Goal: Task Accomplishment & Management: Manage account settings

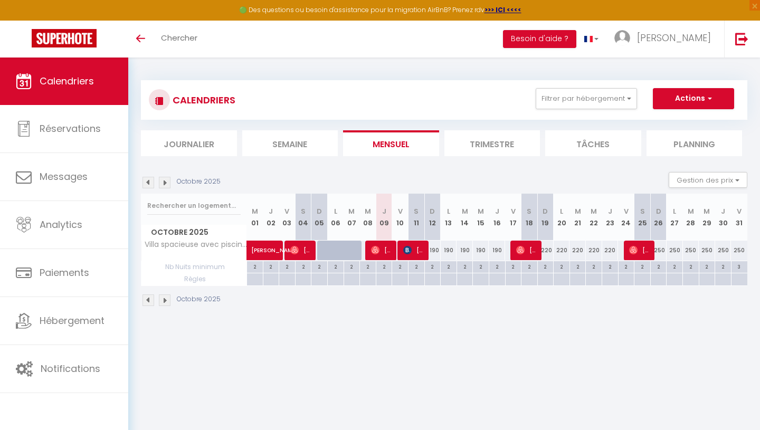
click at [166, 180] on img at bounding box center [165, 183] width 12 height 12
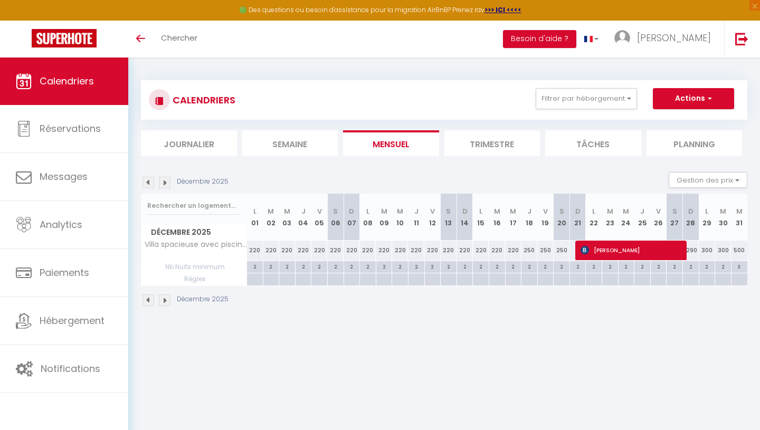
click at [166, 180] on img at bounding box center [165, 183] width 12 height 12
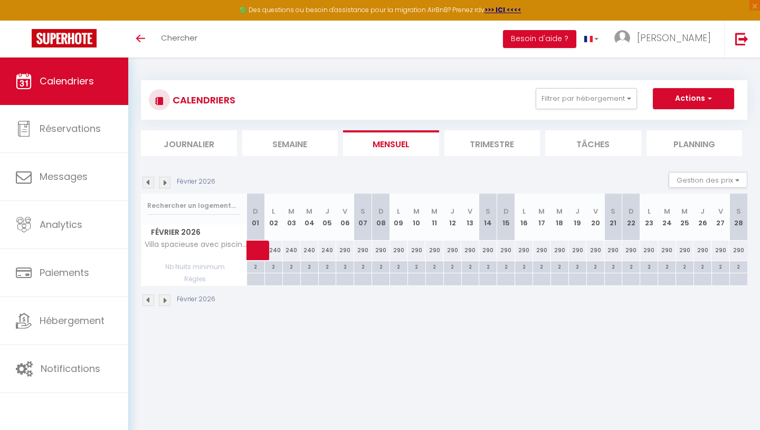
click at [166, 180] on img at bounding box center [165, 183] width 12 height 12
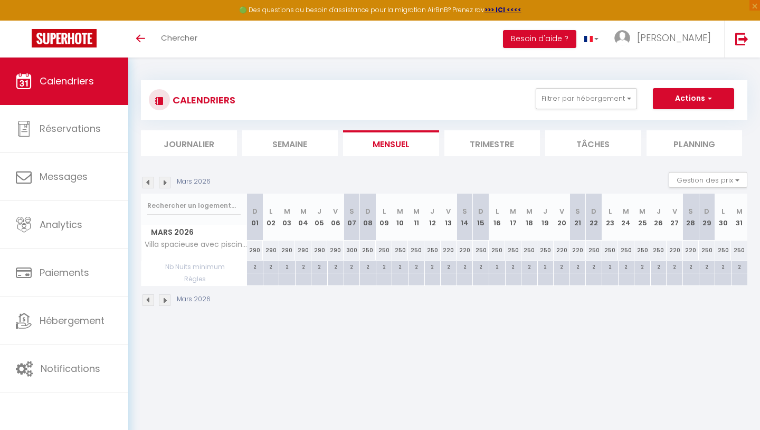
click at [166, 180] on img at bounding box center [165, 183] width 12 height 12
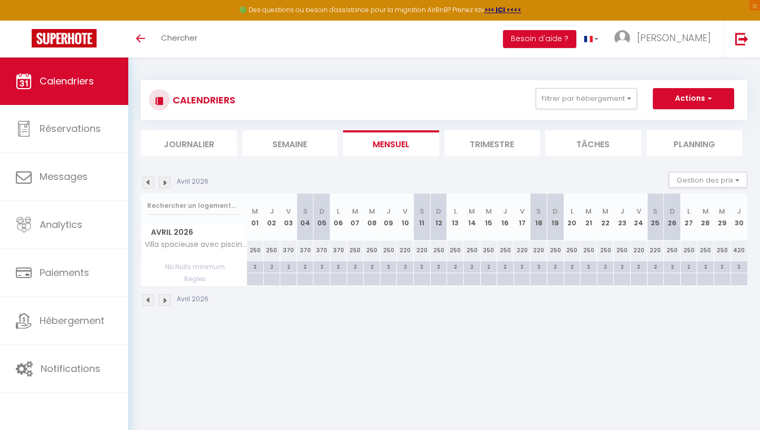
click at [166, 180] on img at bounding box center [165, 183] width 12 height 12
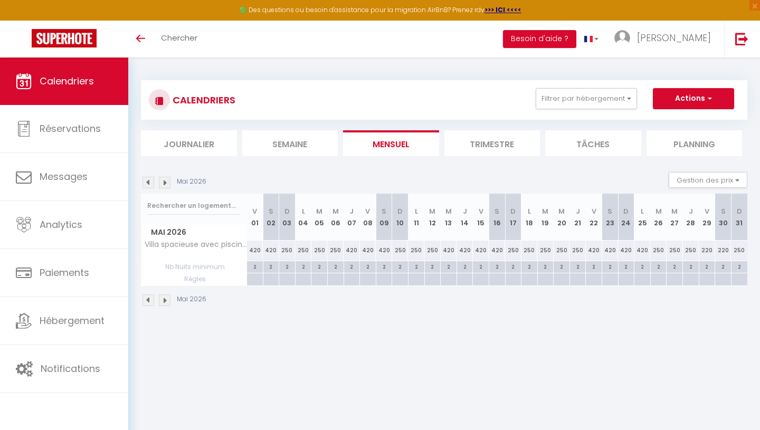
click at [166, 180] on img at bounding box center [165, 183] width 12 height 12
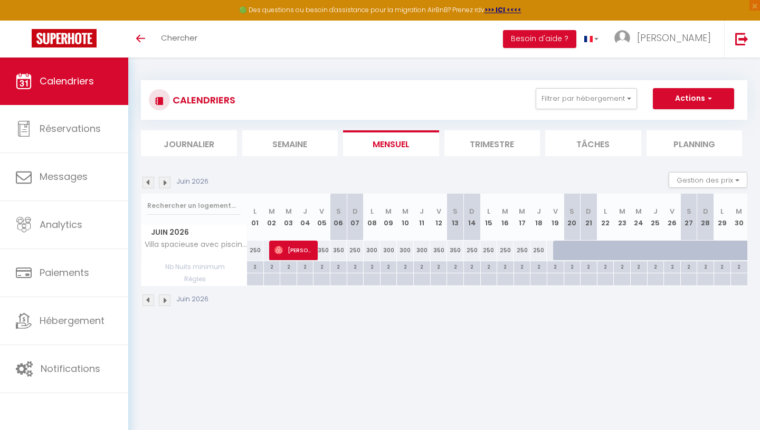
click at [355, 249] on div "250" at bounding box center [355, 251] width 17 height 20
type input "250"
type input "[DATE]"
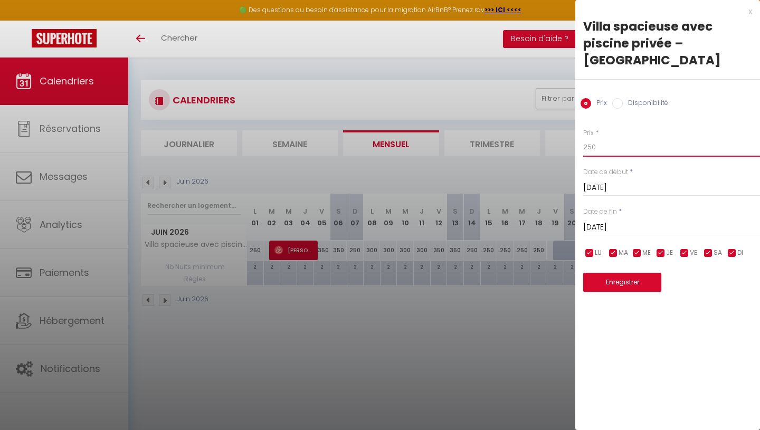
click at [597, 138] on input "250" at bounding box center [671, 147] width 177 height 19
click at [591, 138] on input "250" at bounding box center [671, 147] width 177 height 19
type input "2ç0"
click at [711, 248] on input "checkbox" at bounding box center [708, 253] width 11 height 11
checkbox input "false"
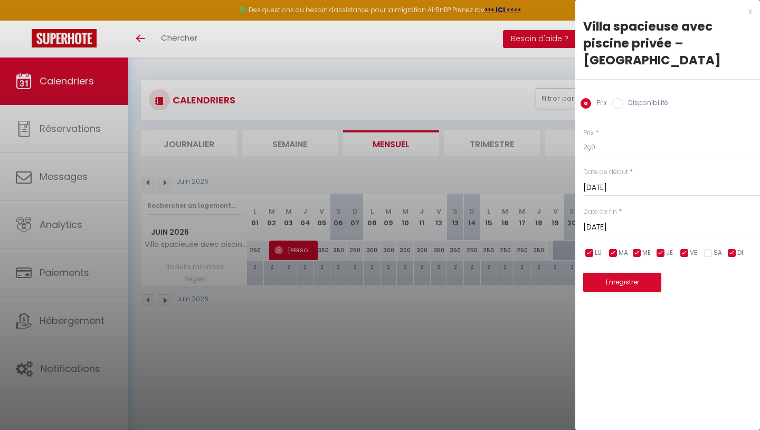
click at [684, 248] on input "checkbox" at bounding box center [684, 253] width 11 height 11
checkbox input "false"
click at [660, 248] on input "checkbox" at bounding box center [660, 253] width 11 height 11
checkbox input "false"
click at [636, 248] on input "checkbox" at bounding box center [637, 253] width 11 height 11
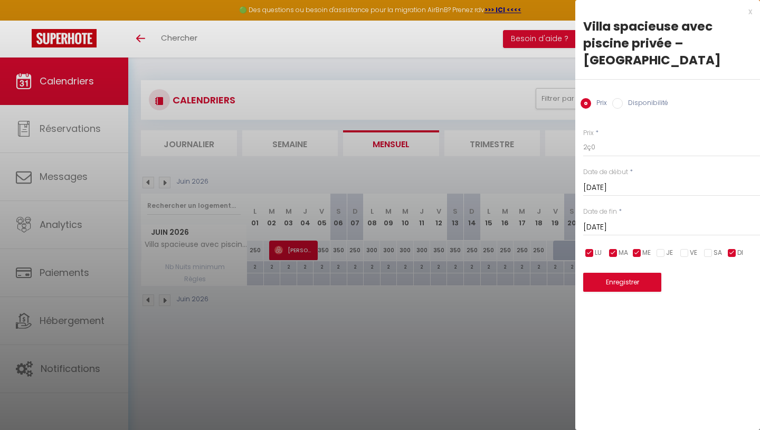
checkbox input "false"
click at [616, 248] on input "checkbox" at bounding box center [613, 253] width 11 height 11
checkbox input "false"
click at [587, 248] on input "checkbox" at bounding box center [589, 253] width 11 height 11
checkbox input "false"
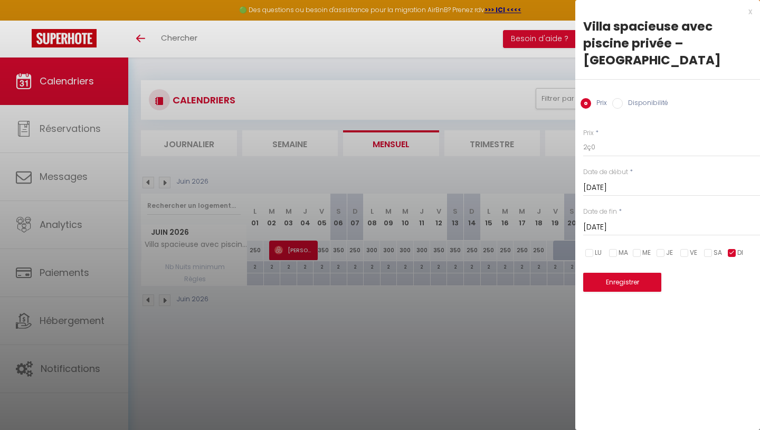
click at [601, 221] on input "[DATE]" at bounding box center [671, 228] width 177 height 14
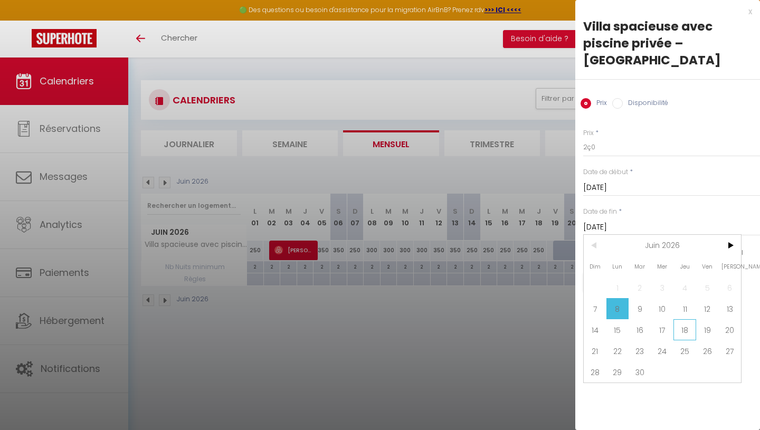
click at [687, 319] on span "18" at bounding box center [684, 329] width 23 height 21
type input "[DATE]"
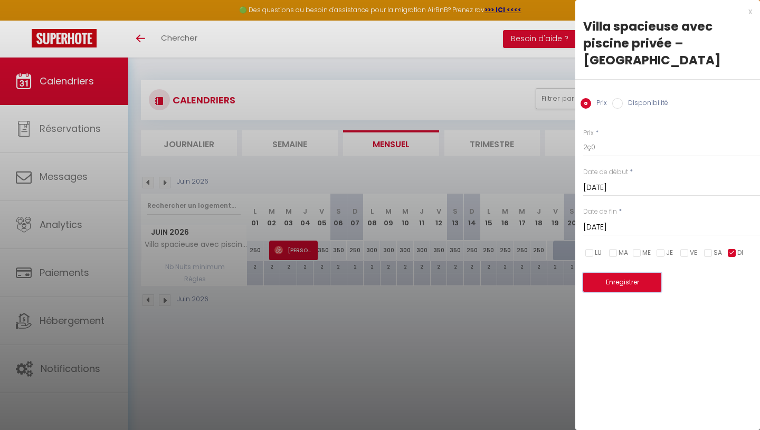
click at [620, 273] on button "Enregistrer" at bounding box center [622, 282] width 78 height 19
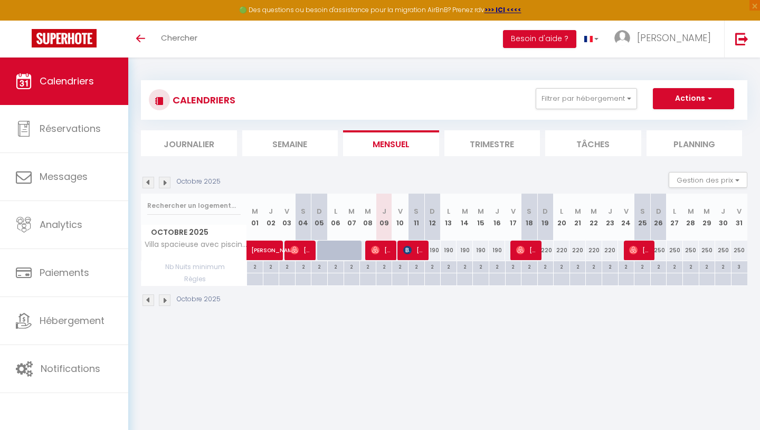
click at [165, 180] on img at bounding box center [165, 183] width 12 height 12
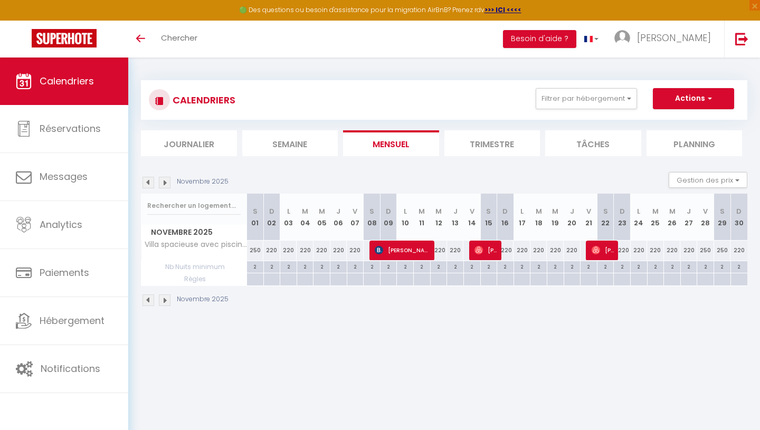
click at [165, 180] on img at bounding box center [165, 183] width 12 height 12
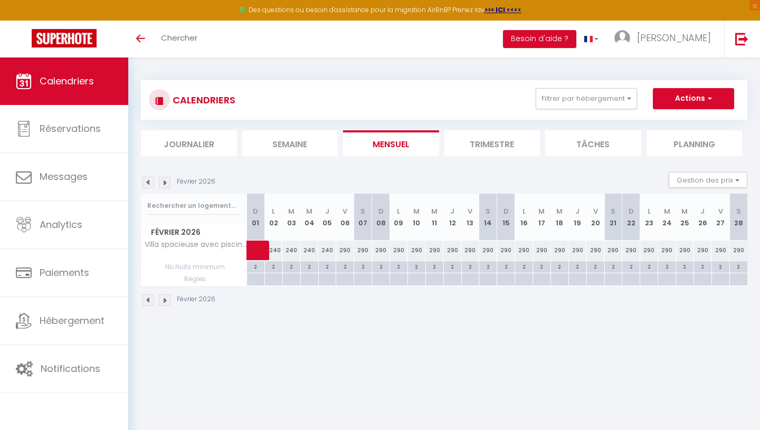
click at [165, 180] on img at bounding box center [165, 183] width 12 height 12
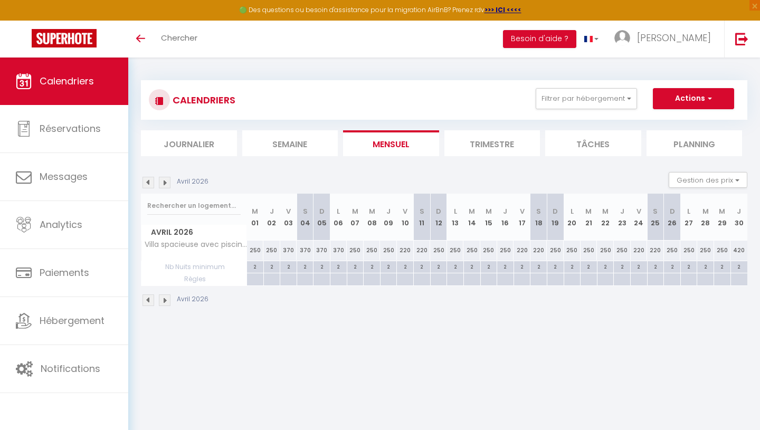
click at [165, 180] on img at bounding box center [165, 183] width 12 height 12
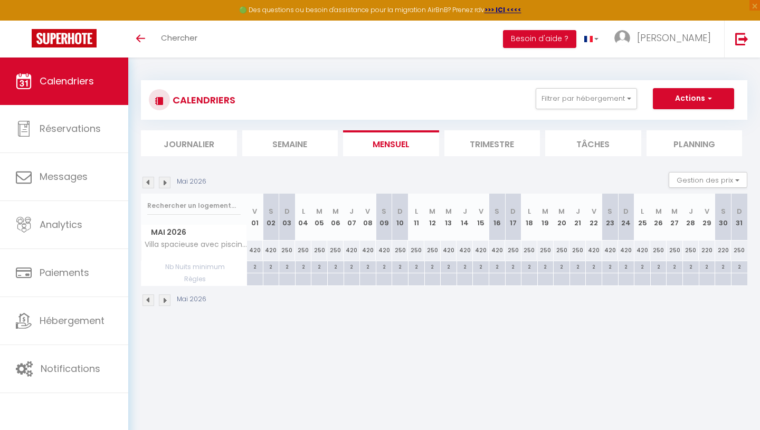
click at [165, 180] on img at bounding box center [165, 183] width 12 height 12
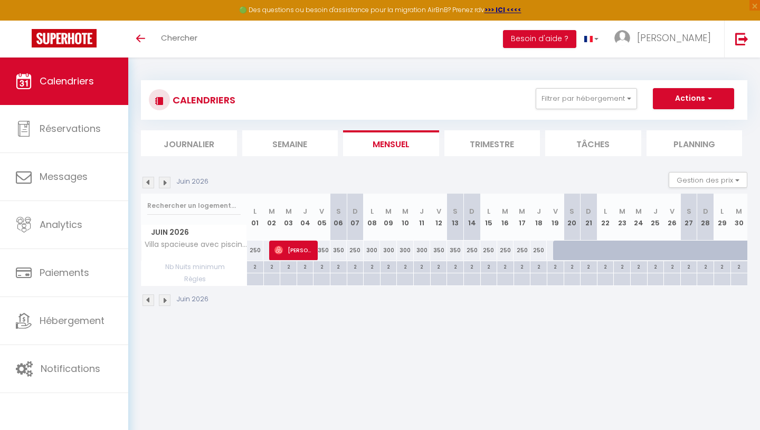
click at [355, 252] on div "250" at bounding box center [355, 251] width 17 height 20
type input "250"
type input "[DATE]"
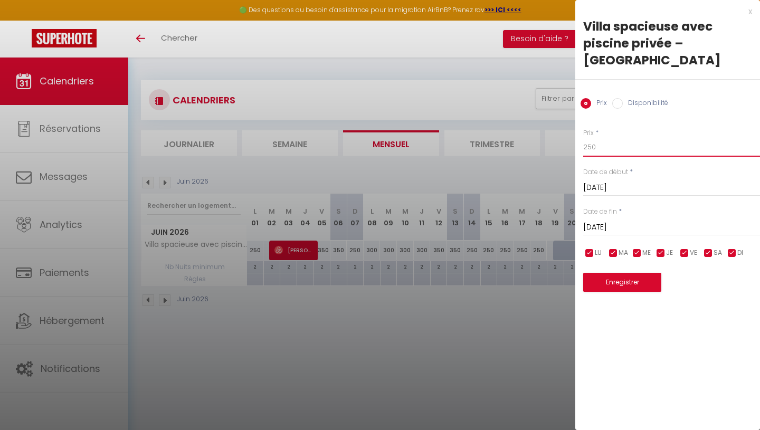
click at [600, 138] on input "250" at bounding box center [671, 147] width 177 height 19
type input "290"
click at [624, 273] on button "Enregistrer" at bounding box center [622, 282] width 78 height 19
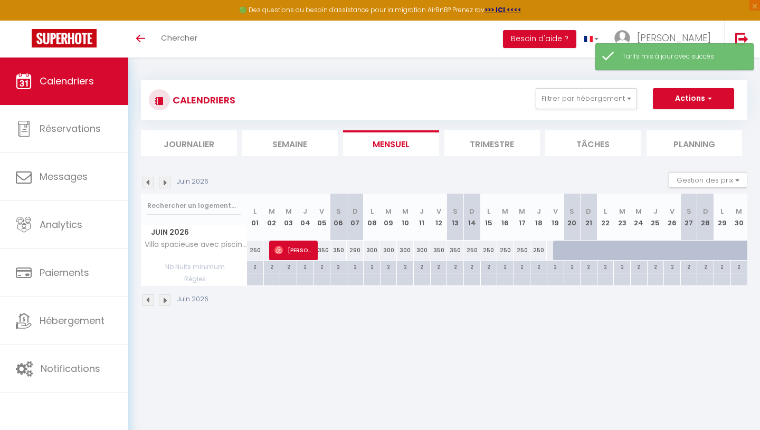
click at [473, 253] on div "250" at bounding box center [471, 251] width 17 height 20
type input "250"
type input "Dim 14 Juin 2026"
type input "Lun 15 Juin 2026"
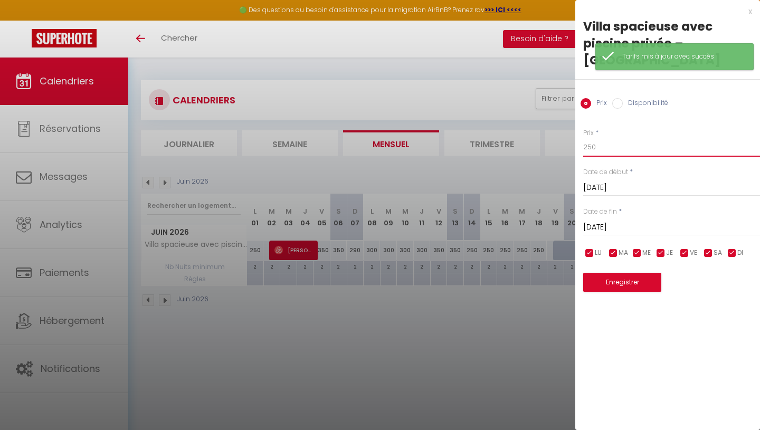
click at [587, 138] on input "250" at bounding box center [671, 147] width 177 height 19
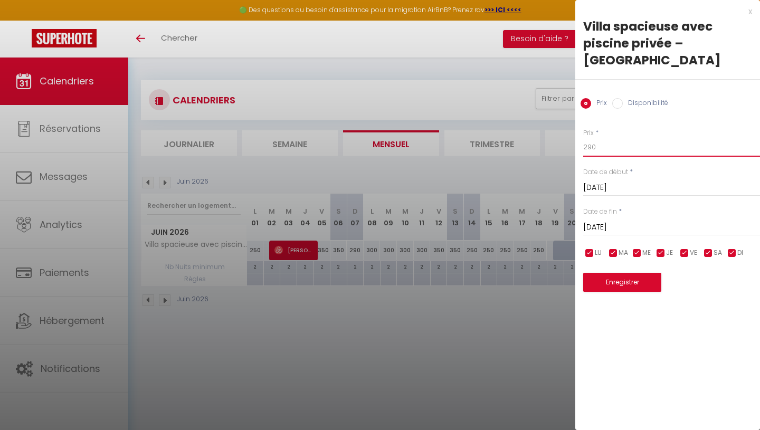
type input "290"
click at [620, 273] on button "Enregistrer" at bounding box center [622, 282] width 78 height 19
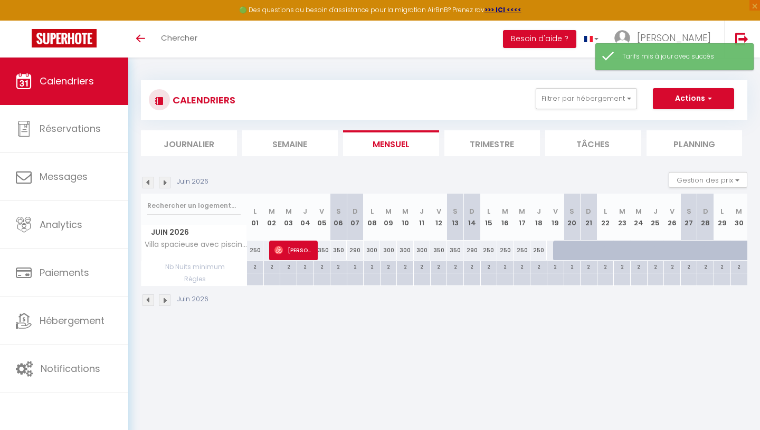
click at [489, 254] on div "250" at bounding box center [488, 251] width 17 height 20
type input "250"
type input "Lun 15 Juin 2026"
type input "Mar 16 Juin 2026"
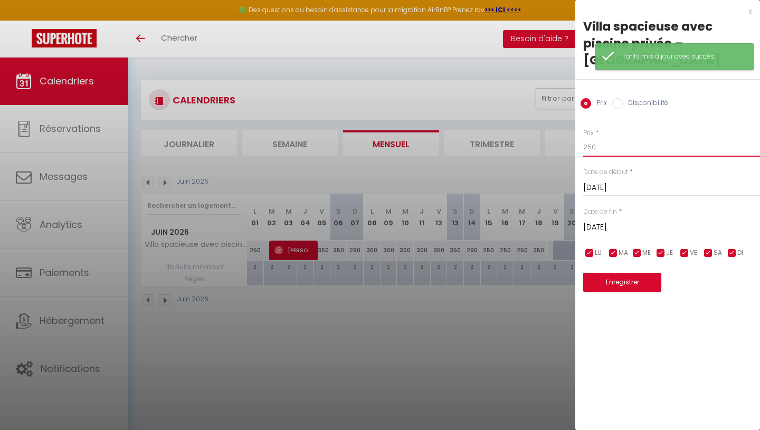
drag, startPoint x: 590, startPoint y: 130, endPoint x: 577, endPoint y: 130, distance: 12.7
click at [577, 130] on div "Prix * 250 Statut * Disponible Indisponible Date de début * Lun 15 Juin 2026 < …" at bounding box center [667, 203] width 185 height 177
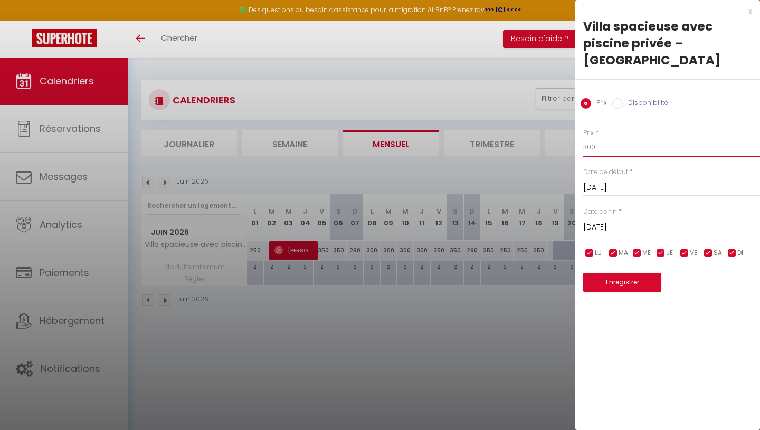
type input "300"
click at [614, 273] on button "Enregistrer" at bounding box center [622, 282] width 78 height 19
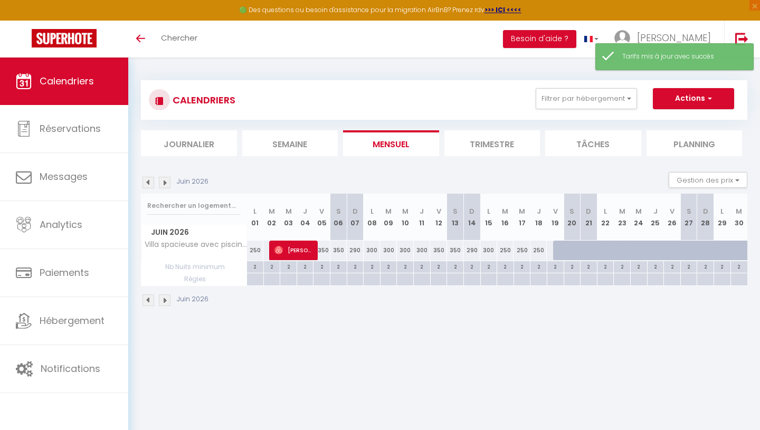
click at [504, 253] on div "250" at bounding box center [505, 251] width 17 height 20
type input "250"
type input "Mar 16 Juin 2026"
type input "Mer 17 Juin 2026"
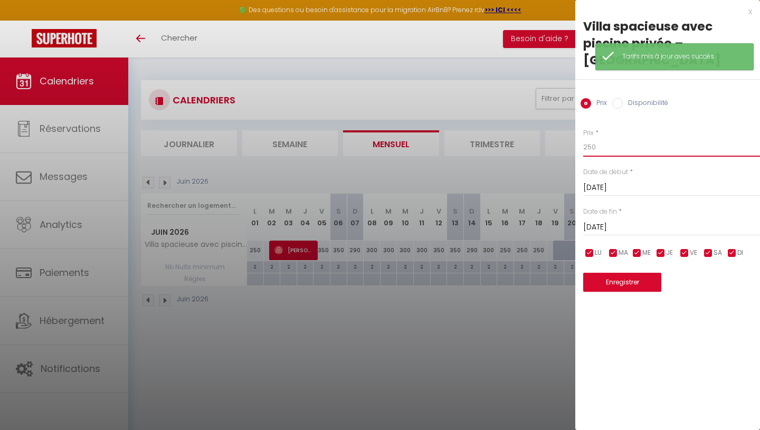
drag, startPoint x: 610, startPoint y: 131, endPoint x: 555, endPoint y: 129, distance: 55.4
click at [555, 129] on body "🟢 Des questions ou besoin d'assistance pour la migration AirBnB? Prenez rdv >>>…" at bounding box center [380, 273] width 760 height 430
type input "300"
click at [634, 273] on button "Enregistrer" at bounding box center [622, 282] width 78 height 19
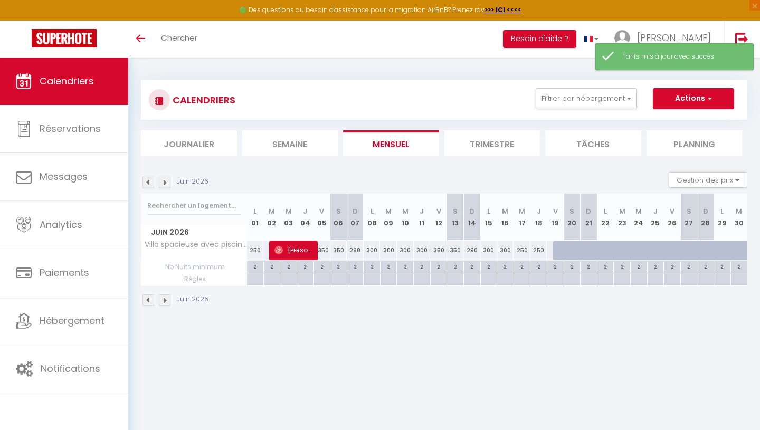
click at [522, 251] on div "250" at bounding box center [521, 251] width 17 height 20
type input "250"
type input "Mer 17 Juin 2026"
type input "[DATE]"
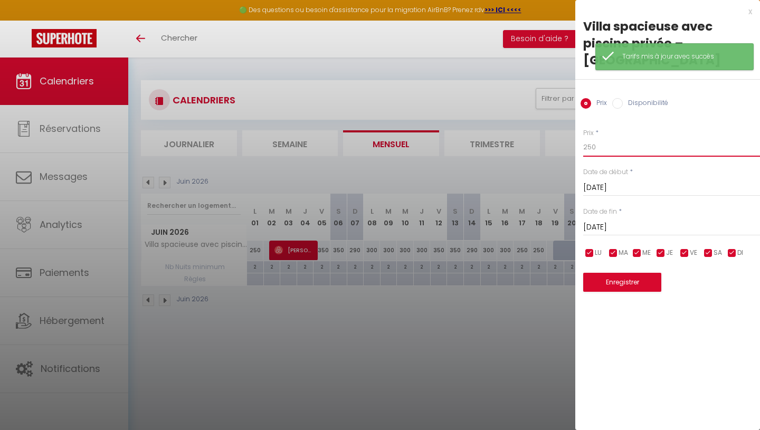
drag, startPoint x: 599, startPoint y: 132, endPoint x: 562, endPoint y: 132, distance: 37.5
click at [562, 132] on body "🟢 Des questions ou besoin d'assistance pour la migration AirBnB? Prenez rdv >>>…" at bounding box center [380, 273] width 760 height 430
type input "300"
click at [611, 273] on button "Enregistrer" at bounding box center [622, 282] width 78 height 19
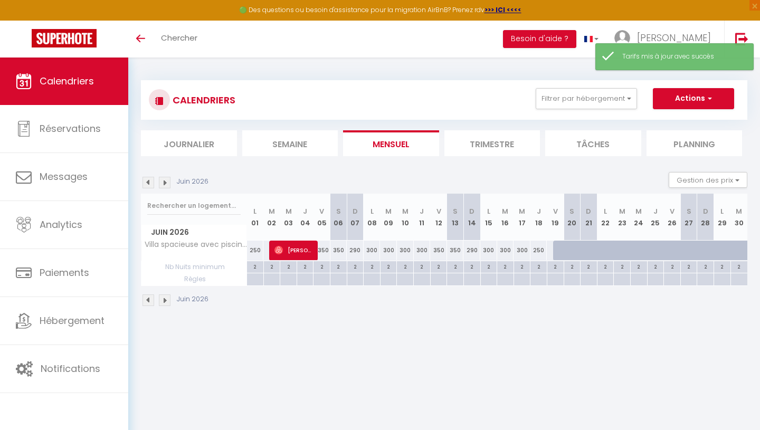
click at [538, 253] on div "250" at bounding box center [538, 251] width 17 height 20
type input "250"
type input "[DATE]"
type input "Ven 19 Juin 2026"
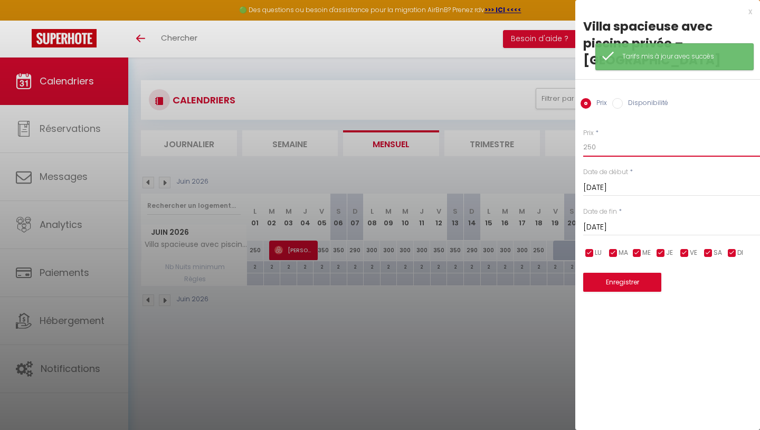
click at [591, 138] on input "250" at bounding box center [671, 147] width 177 height 19
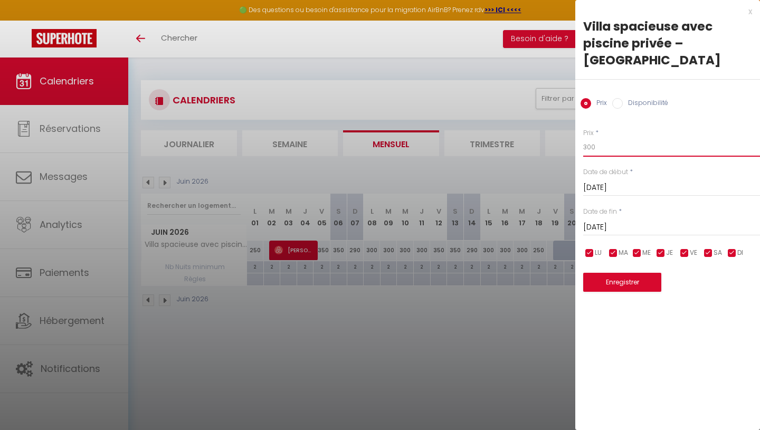
type input "300"
click at [619, 273] on button "Enregistrer" at bounding box center [622, 282] width 78 height 19
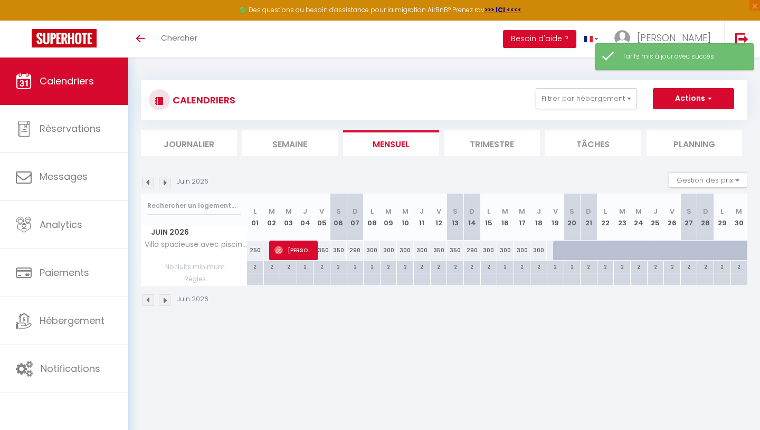
click at [473, 249] on div "290" at bounding box center [471, 251] width 17 height 20
type input "290"
type input "Dim 14 Juin 2026"
type input "Lun 15 Juin 2026"
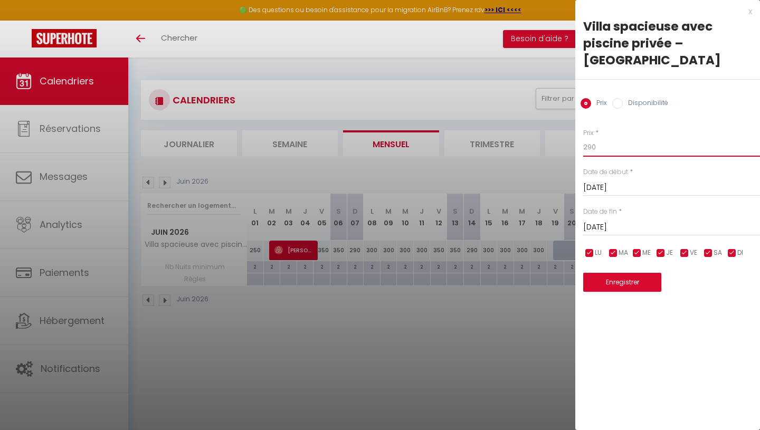
click at [590, 138] on input "290" at bounding box center [671, 147] width 177 height 19
type input "300"
click at [625, 273] on button "Enregistrer" at bounding box center [622, 282] width 78 height 19
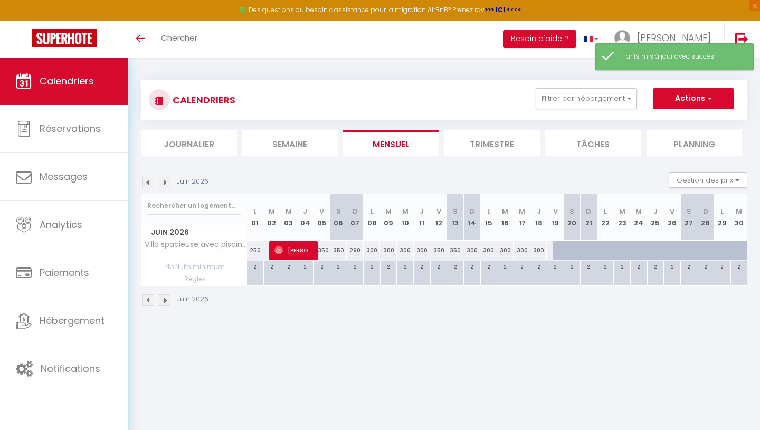
click at [357, 252] on div "290" at bounding box center [355, 251] width 17 height 20
type input "290"
type input "[DATE]"
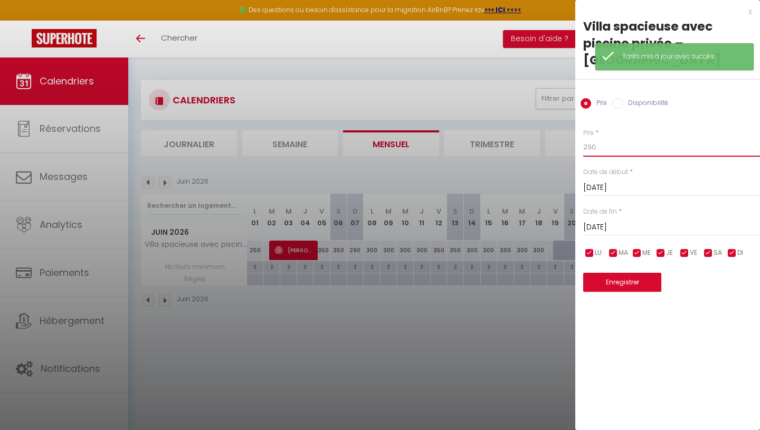
click at [617, 138] on input "290" at bounding box center [671, 147] width 177 height 19
type input "300"
click at [605, 273] on button "Enregistrer" at bounding box center [622, 282] width 78 height 19
